Goal: Task Accomplishment & Management: Manage account settings

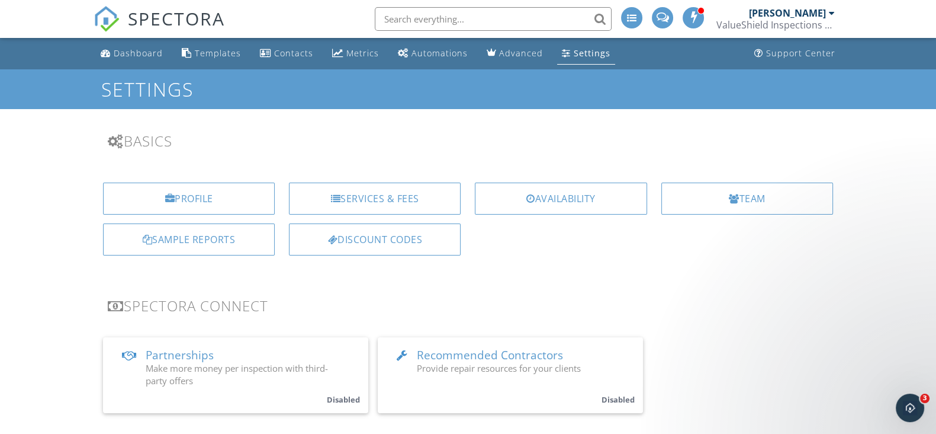
click at [539, 269] on div "Profile Services & Fees Availability Team Sample Reports Discount Codes" at bounding box center [467, 223] width 763 height 101
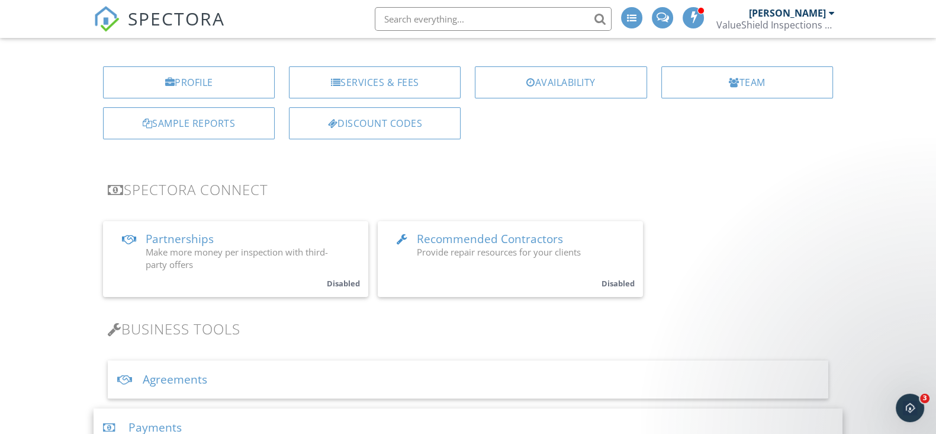
scroll to position [147, 0]
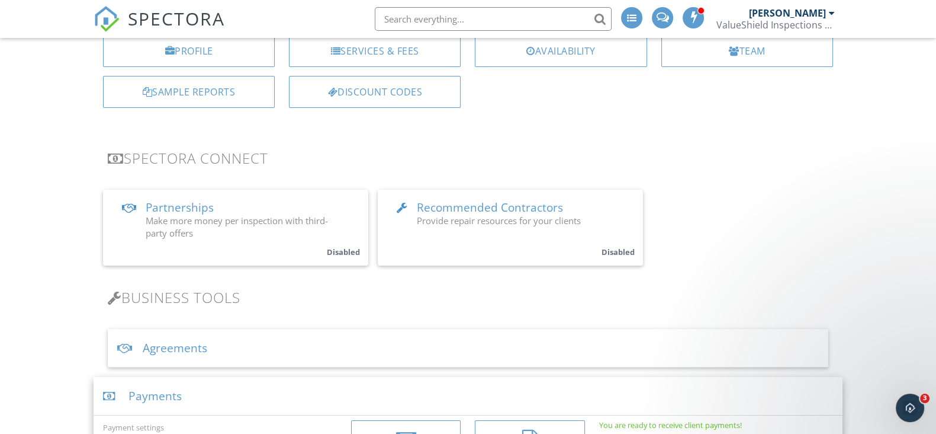
click at [545, 124] on div "Profile Services & Fees Availability Team Sample Reports Discount Codes" at bounding box center [467, 75] width 763 height 101
click at [753, 222] on div "Partnerships Make more money per inspection with third-party offers Disabled Re…" at bounding box center [468, 228] width 730 height 76
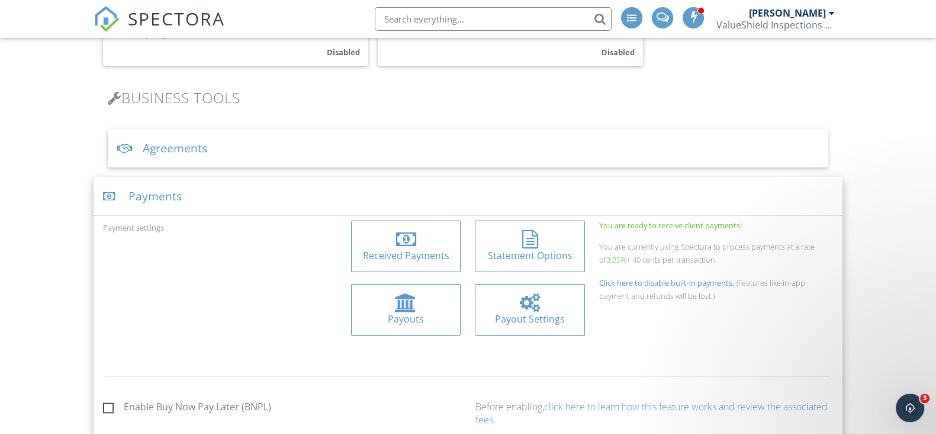
scroll to position [370, 0]
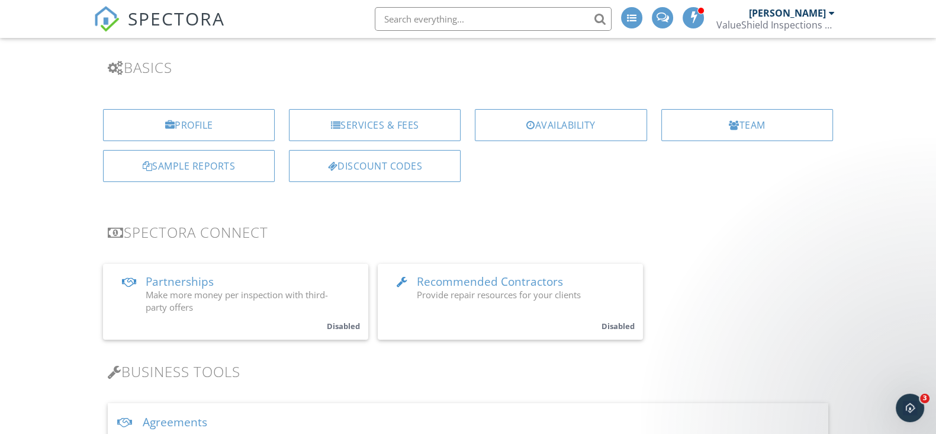
scroll to position [0, 0]
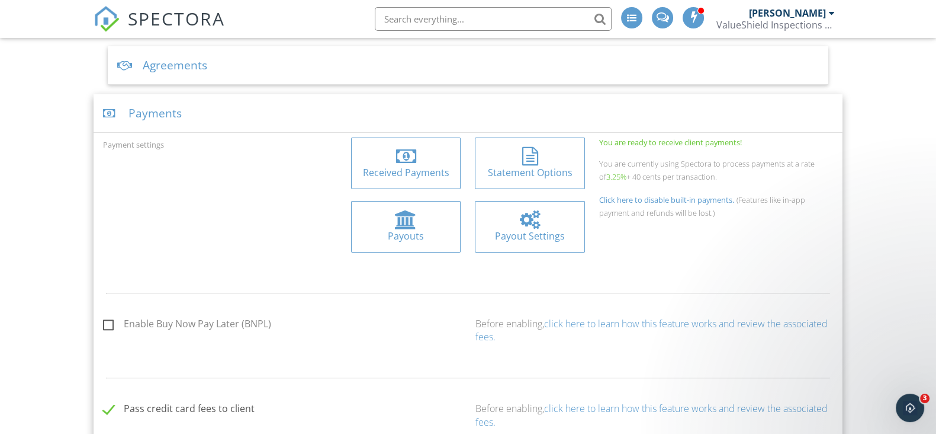
scroll to position [444, 0]
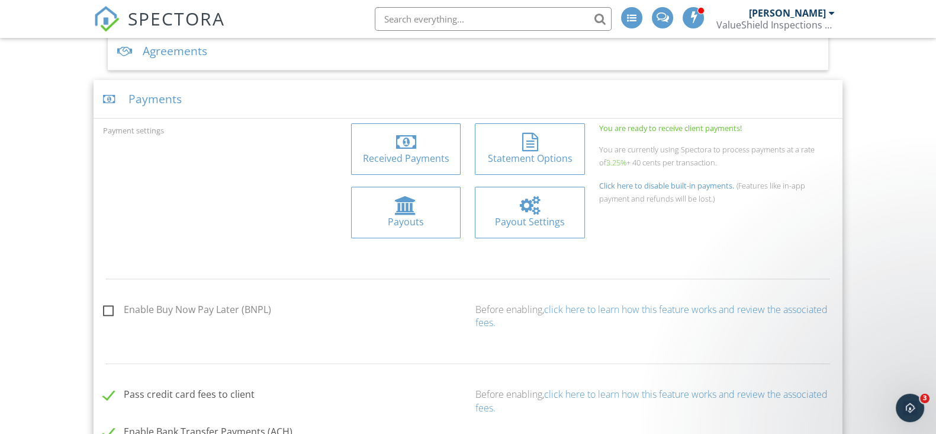
click at [556, 216] on div "Payout Settings" at bounding box center [529, 221] width 91 height 13
click at [170, 20] on span "SPECTORA" at bounding box center [176, 18] width 97 height 25
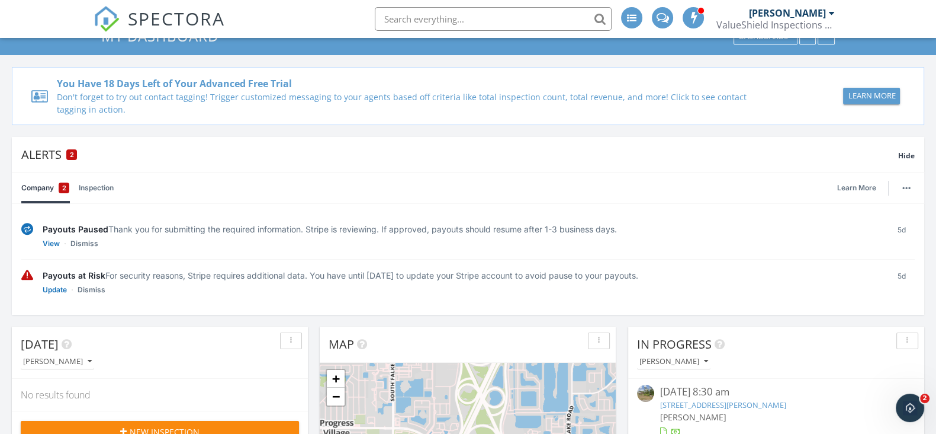
scroll to position [73, 0]
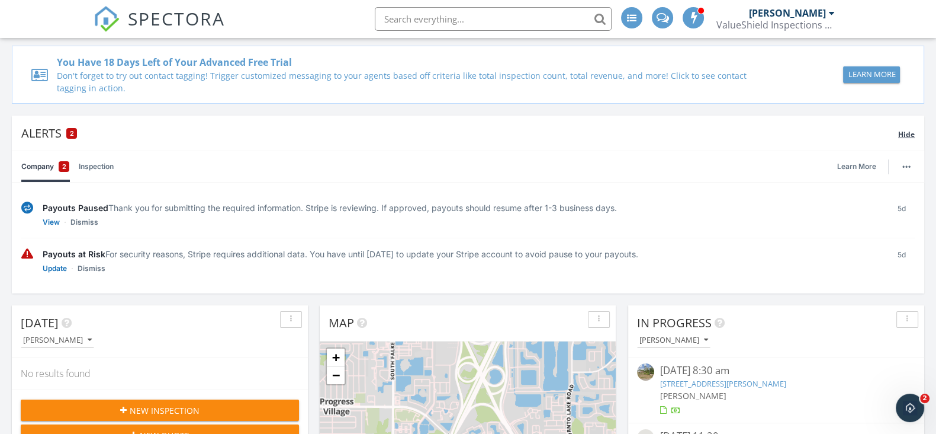
click at [904, 131] on span "Hide" at bounding box center [906, 134] width 17 height 10
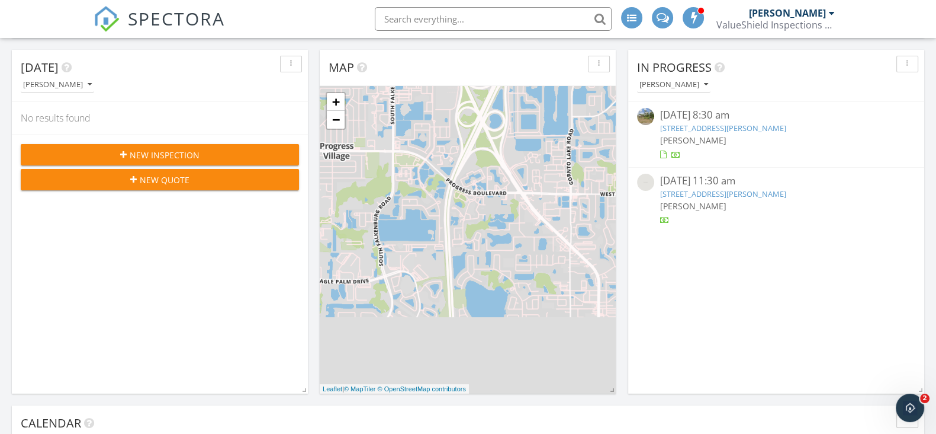
scroll to position [222, 0]
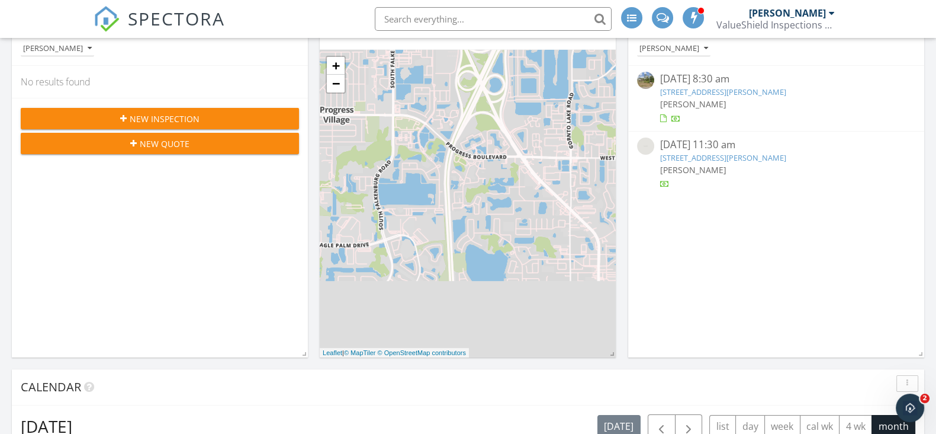
click at [757, 158] on link "[STREET_ADDRESS][PERSON_NAME]" at bounding box center [723, 157] width 126 height 11
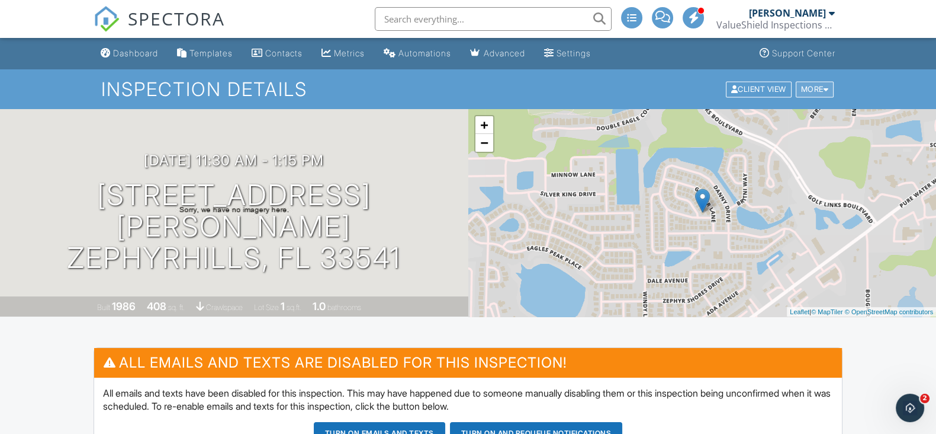
click at [829, 88] on div "More" at bounding box center [815, 89] width 38 height 16
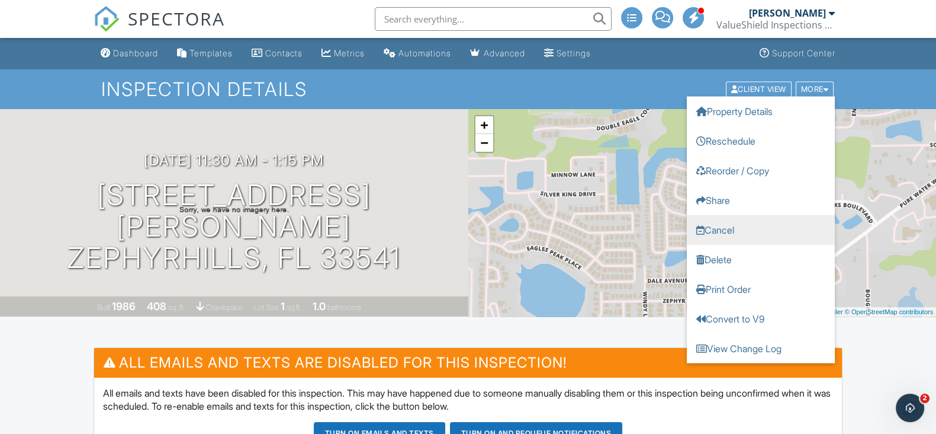
click at [735, 229] on link "Cancel" at bounding box center [761, 229] width 148 height 30
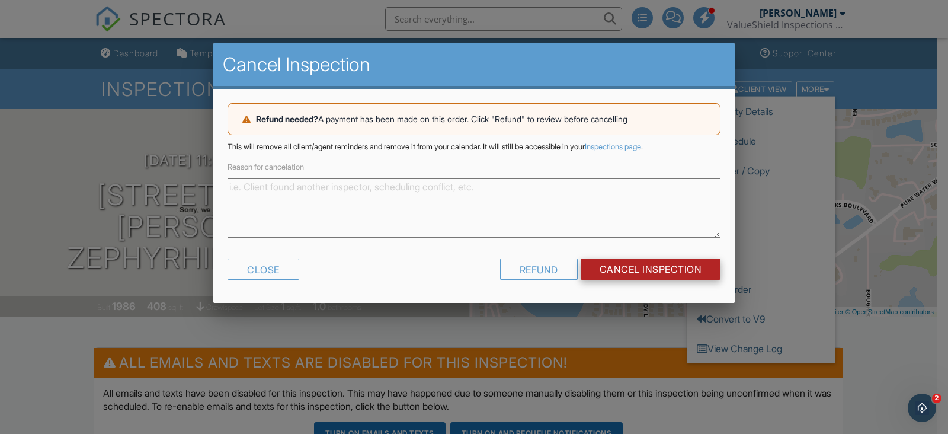
click at [675, 272] on input "Cancel Inspection" at bounding box center [650, 268] width 140 height 21
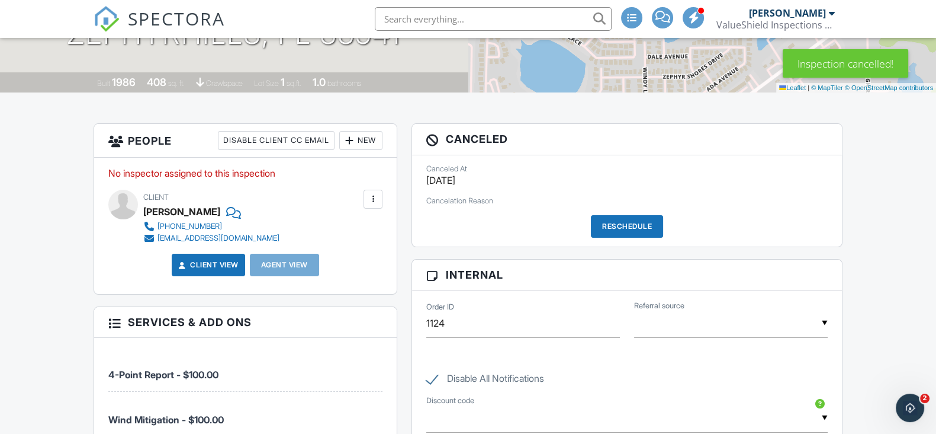
scroll to position [222, 0]
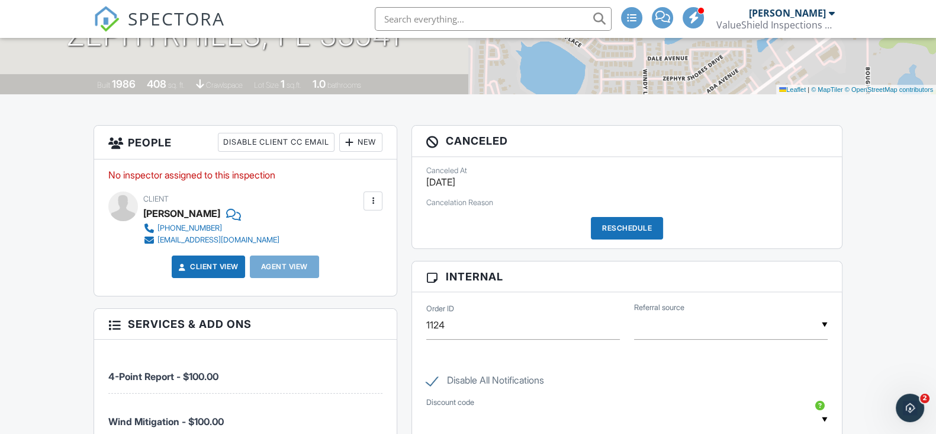
click at [169, 21] on span "SPECTORA" at bounding box center [176, 18] width 97 height 25
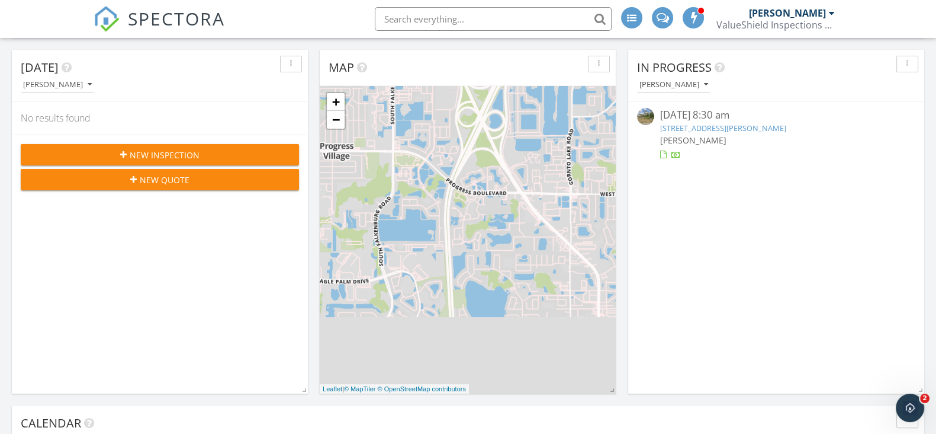
scroll to position [327, 0]
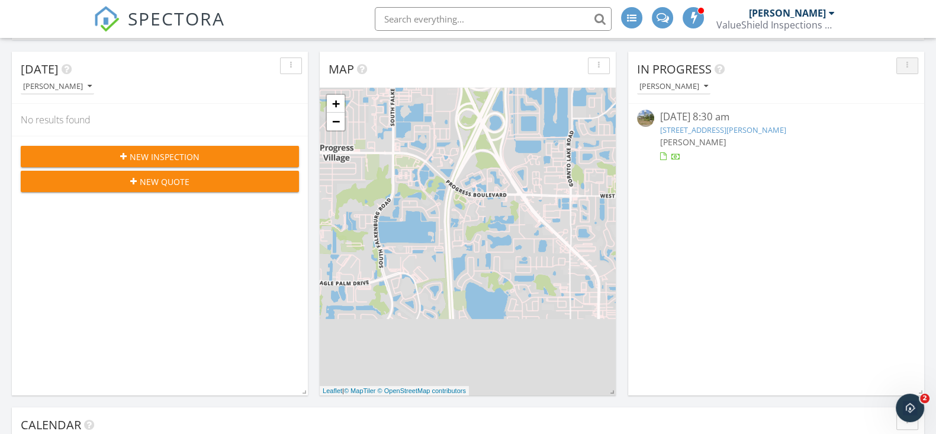
click at [914, 67] on button "button" at bounding box center [908, 65] width 22 height 17
click at [849, 203] on div "In Progress Justin Birmingham 09/26/25 8:30 am 12106 Hazen Ave, Thonotosassa, F…" at bounding box center [776, 223] width 296 height 343
drag, startPoint x: 824, startPoint y: 126, endPoint x: 881, endPoint y: 252, distance: 138.4
click at [881, 252] on div "In Progress Justin Birmingham 09/26/25 8:30 am 12106 Hazen Ave, Thonotosassa, F…" at bounding box center [776, 223] width 296 height 343
